Goal: Entertainment & Leisure: Consume media (video, audio)

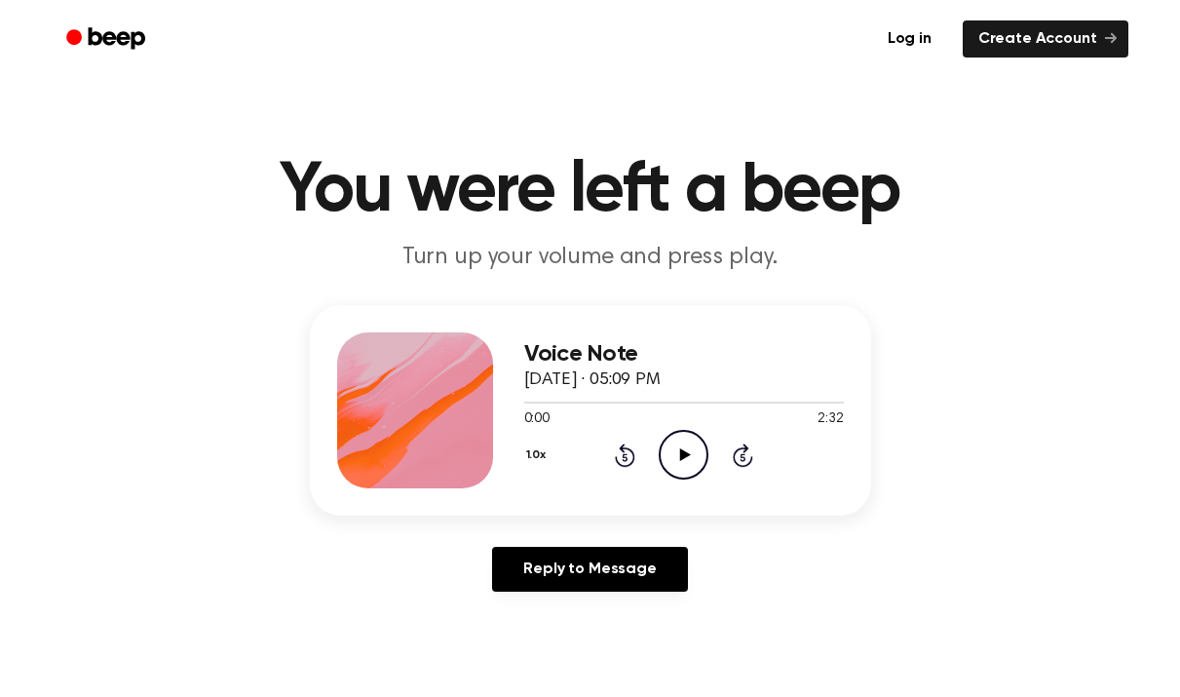
click at [692, 454] on icon "Play Audio" at bounding box center [684, 455] width 50 height 50
click at [681, 453] on icon at bounding box center [683, 454] width 9 height 13
drag, startPoint x: 548, startPoint y: 405, endPoint x: 521, endPoint y: 401, distance: 26.6
click at [521, 401] on div "Voice Note [DATE] · 05:09 PM 0:13 2:32 Your browser does not support the [objec…" at bounding box center [590, 410] width 561 height 210
drag, startPoint x: 543, startPoint y: 403, endPoint x: 517, endPoint y: 403, distance: 25.3
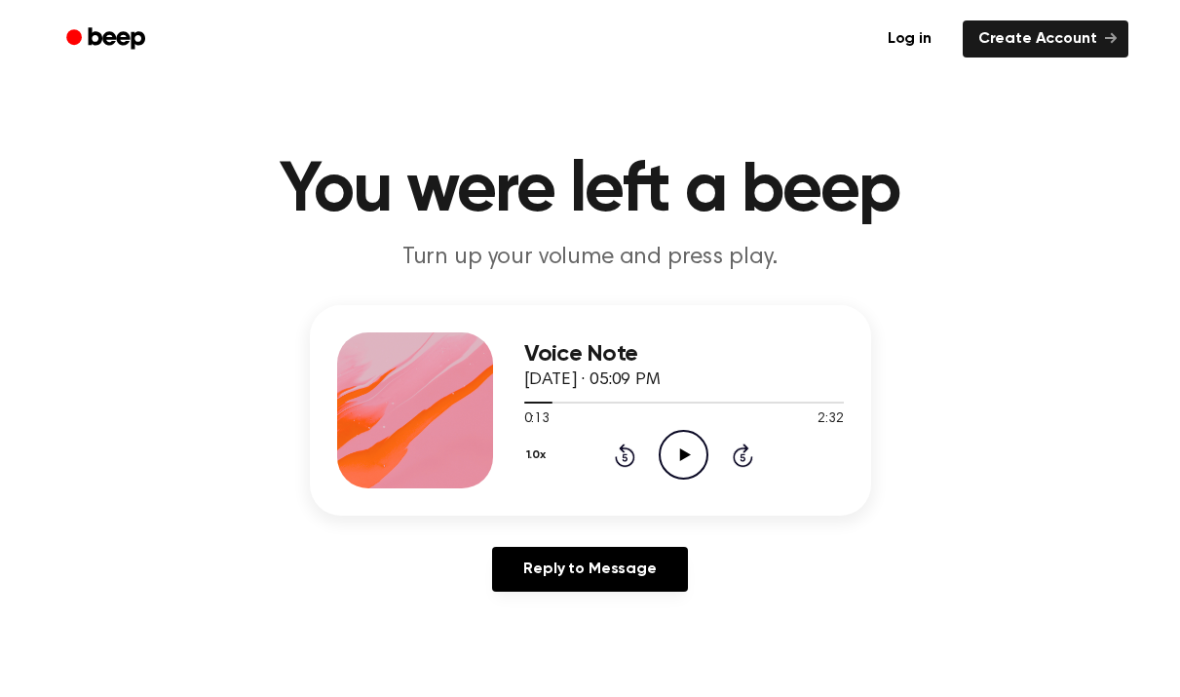
click at [625, 462] on icon "Rewind 5 seconds" at bounding box center [624, 454] width 21 height 25
click at [460, 476] on div at bounding box center [415, 410] width 156 height 156
click at [686, 457] on icon at bounding box center [685, 454] width 11 height 13
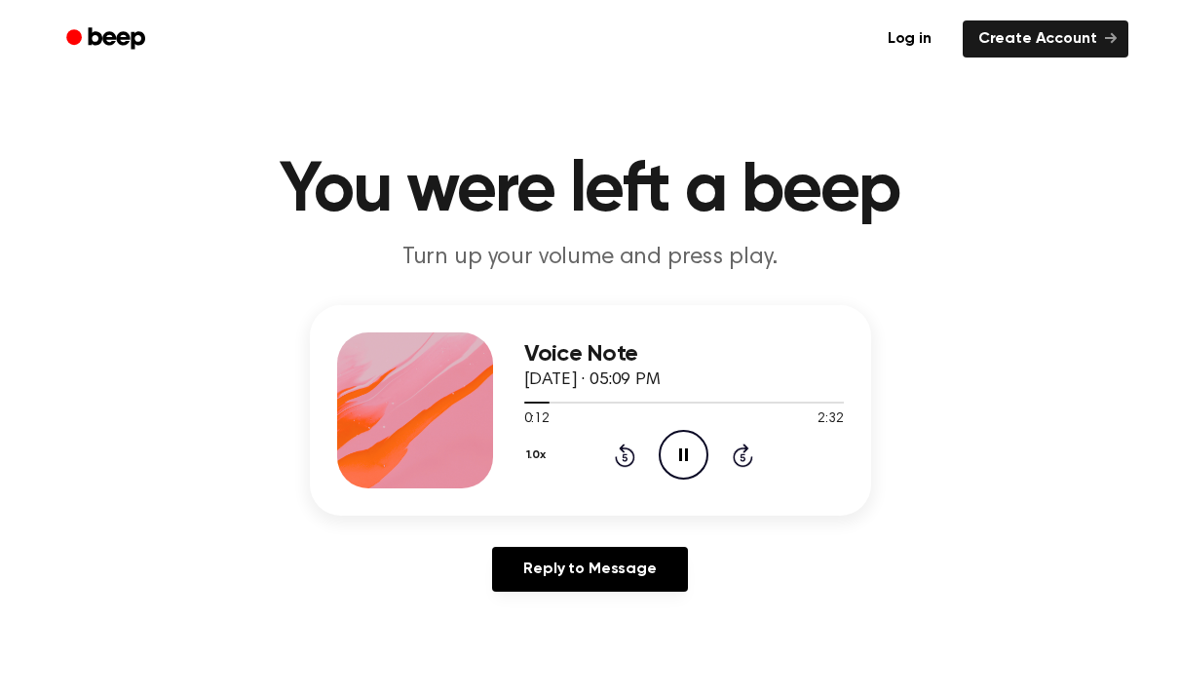
click at [684, 448] on icon "Pause Audio" at bounding box center [684, 455] width 50 height 50
click at [685, 456] on icon at bounding box center [685, 454] width 11 height 13
